Goal: Navigation & Orientation: Find specific page/section

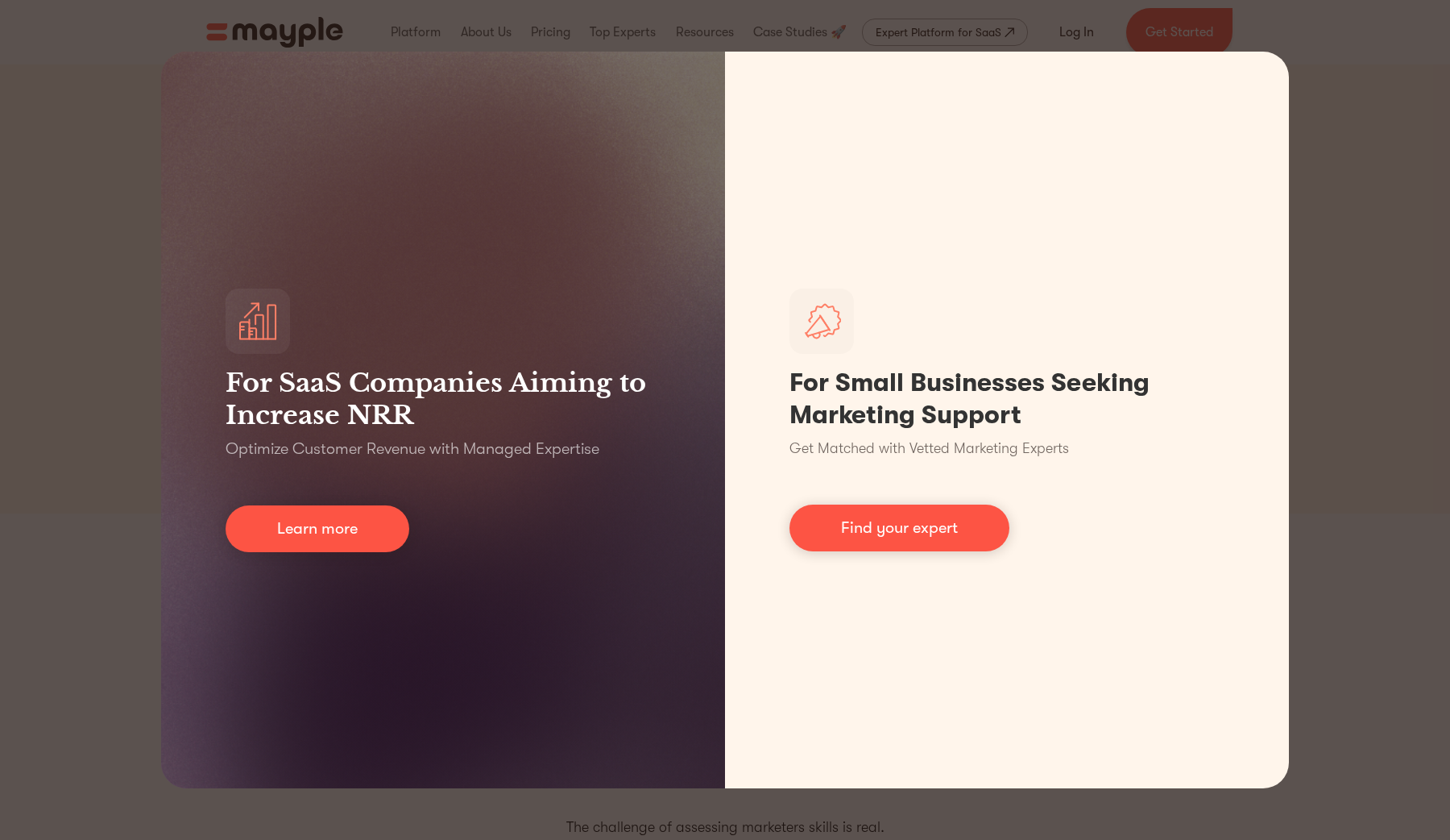
click at [1328, 153] on div "For SaaS Companies Aiming to Increase NRR Optimize Customer Revenue with Manage…" at bounding box center [725, 420] width 1450 height 840
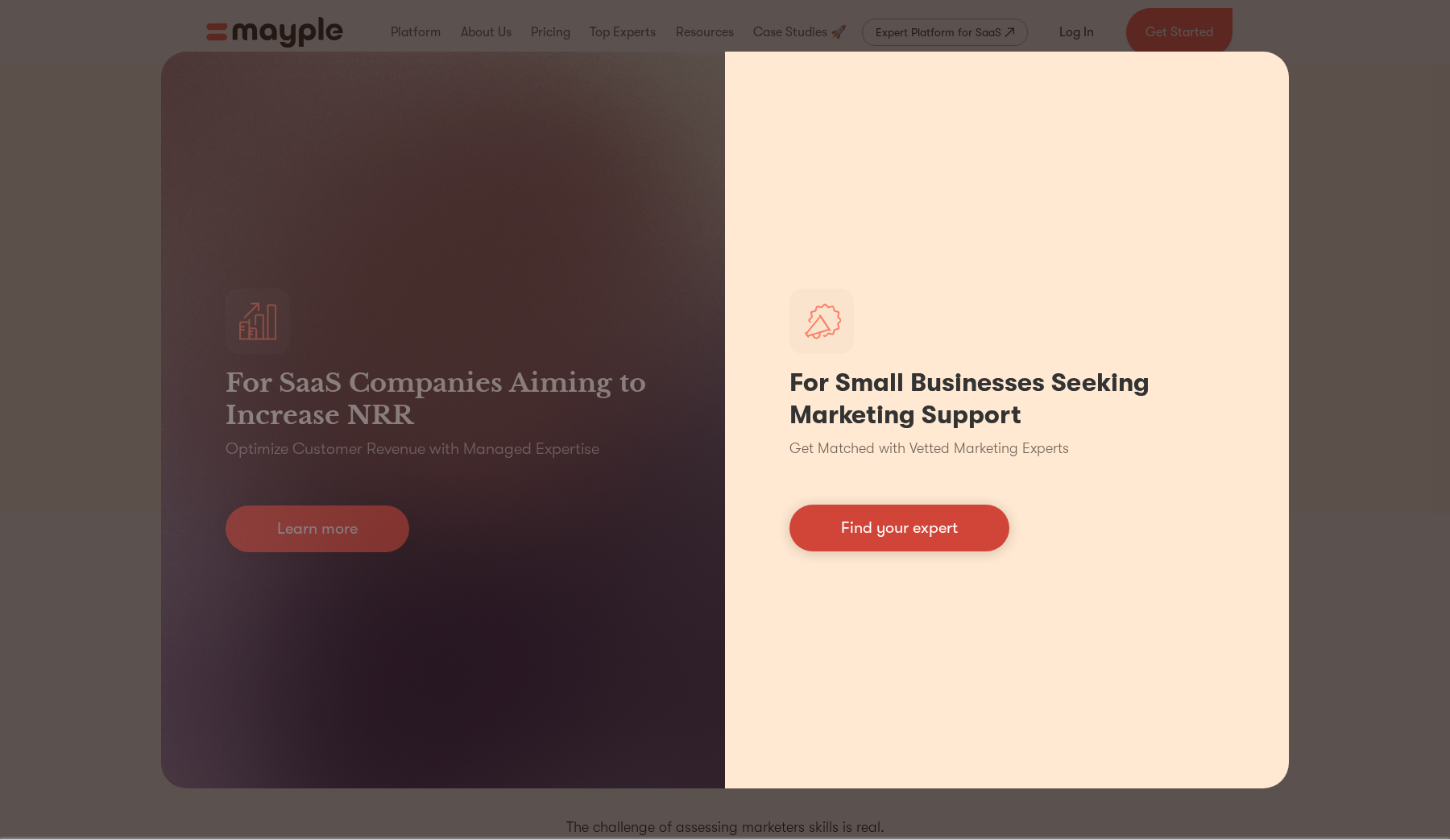
click at [946, 522] on link "Find your expert" at bounding box center [899, 528] width 220 height 47
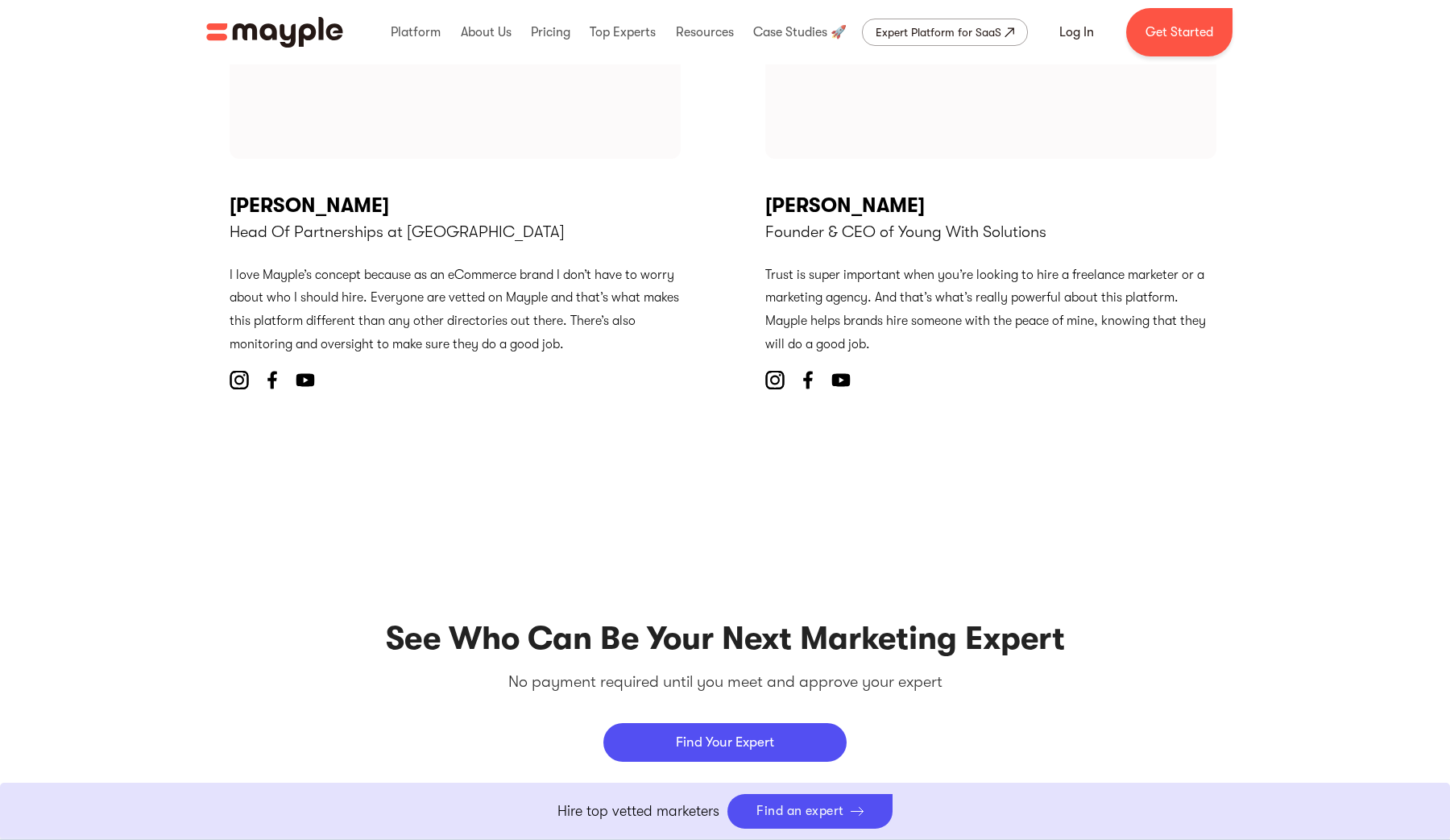
scroll to position [7199, 0]
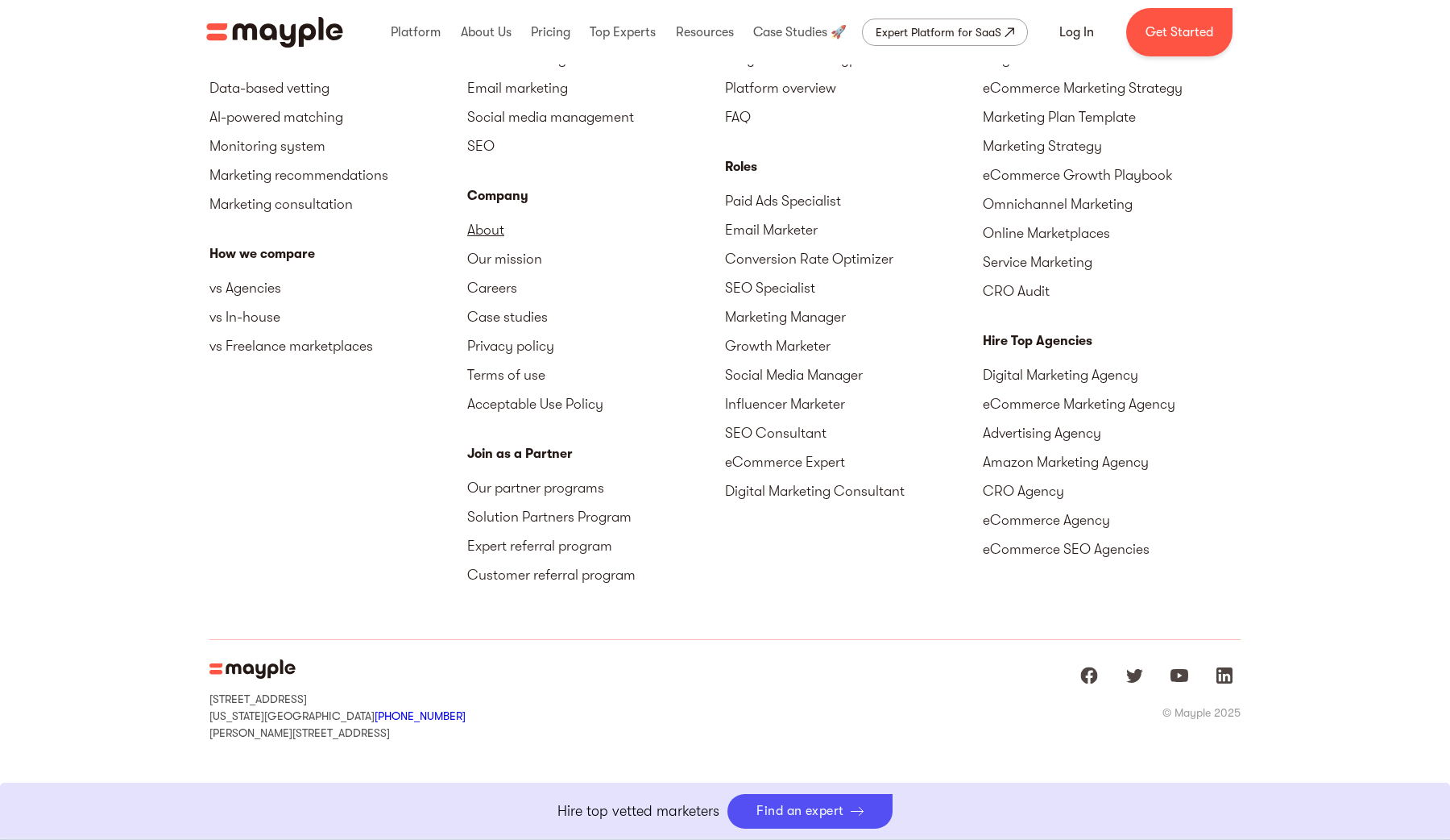
click at [494, 231] on link "About" at bounding box center [595, 230] width 257 height 29
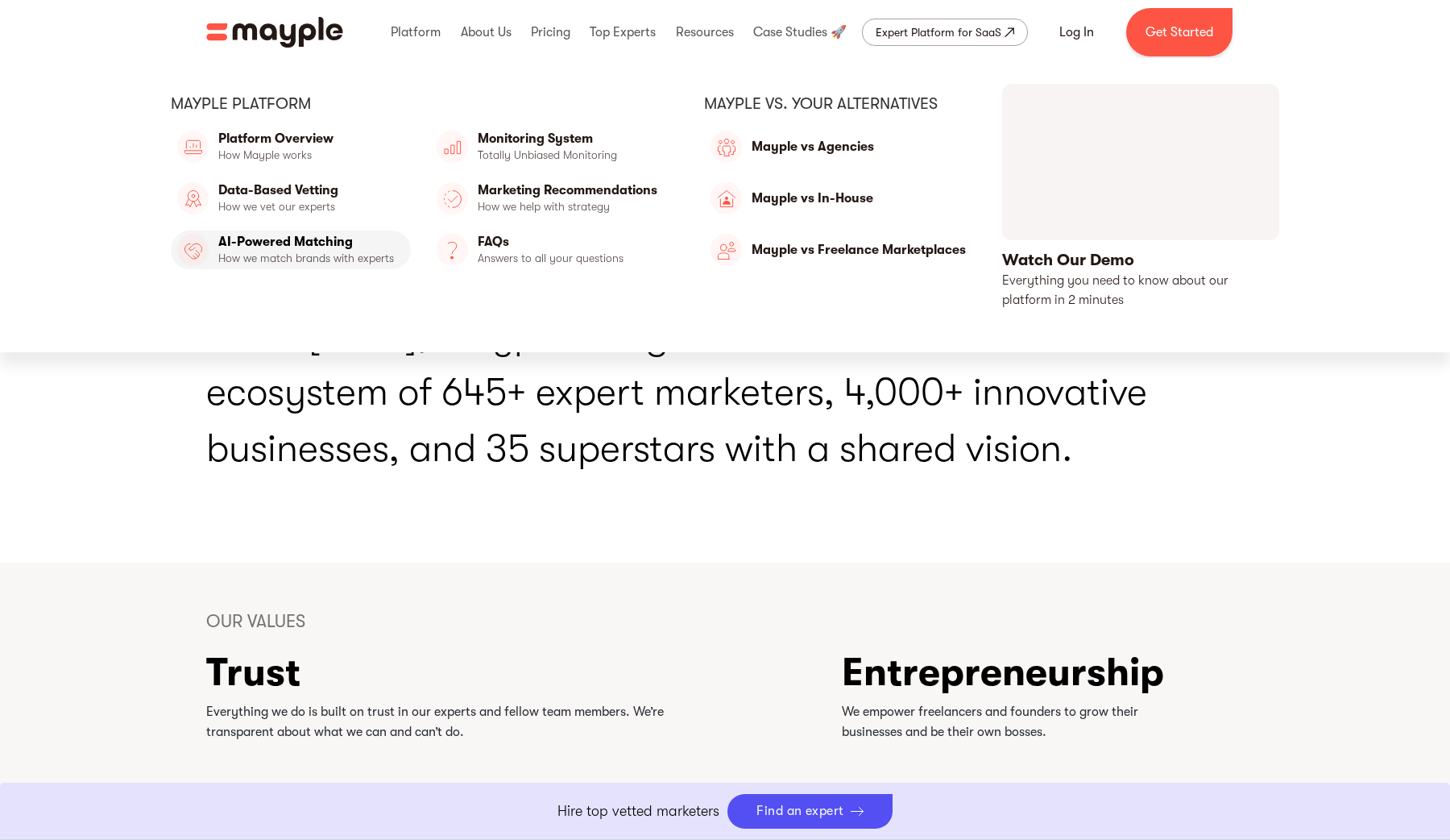
scroll to position [3486, 0]
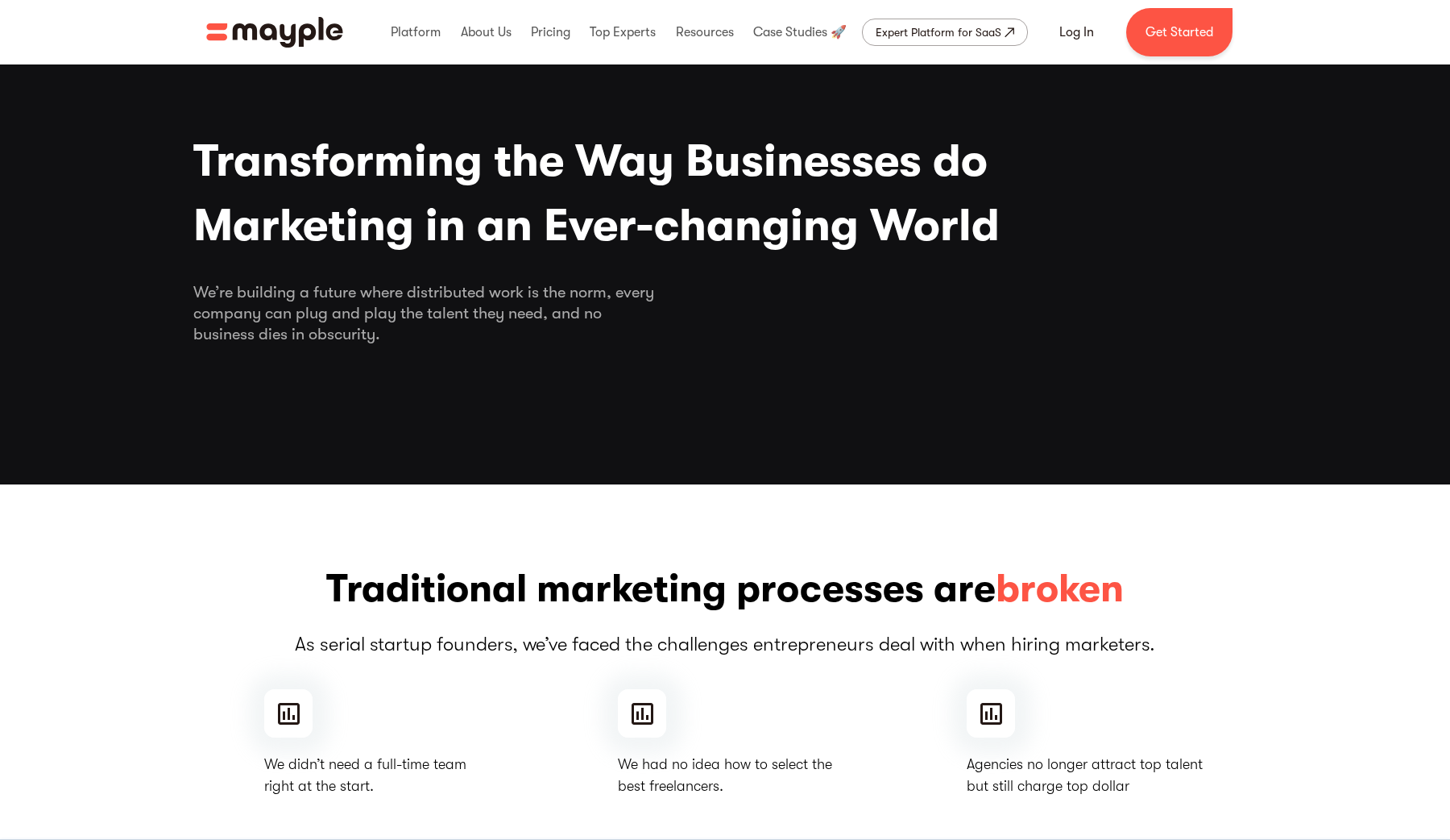
click at [283, 46] on img "home" at bounding box center [275, 31] width 137 height 30
